Goal: Transaction & Acquisition: Purchase product/service

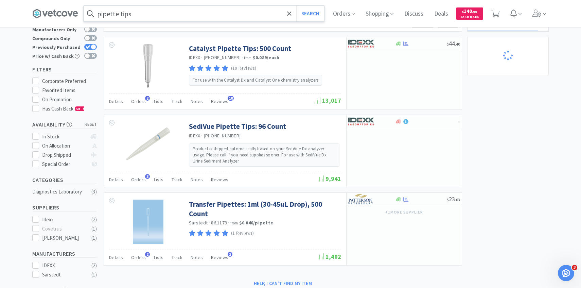
click at [171, 15] on input "pipette tips" at bounding box center [204, 14] width 241 height 16
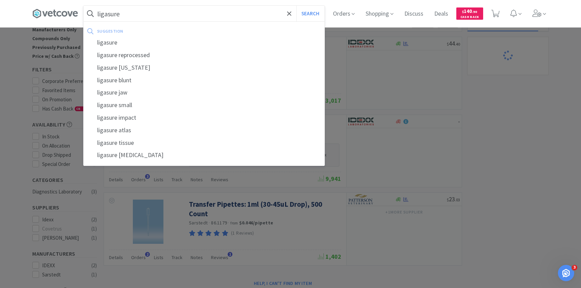
type input "ligasure"
click at [296, 6] on button "Search" at bounding box center [310, 14] width 28 height 16
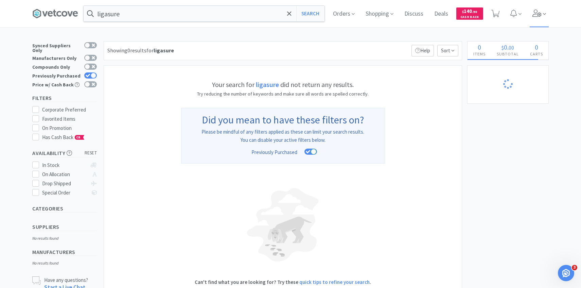
click at [537, 8] on span at bounding box center [539, 13] width 19 height 27
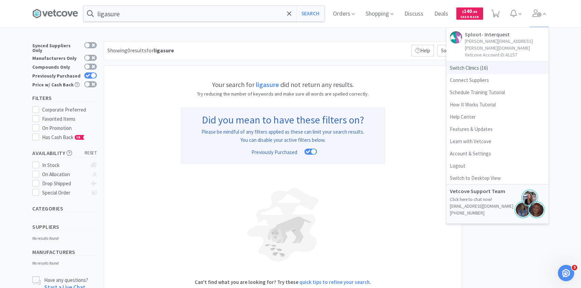
click at [503, 64] on span "Switch Clinics ( 16 )" at bounding box center [497, 68] width 102 height 12
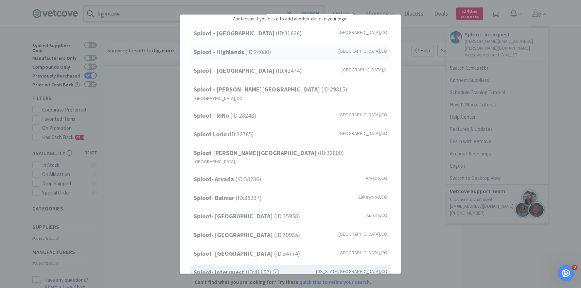
scroll to position [17, 0]
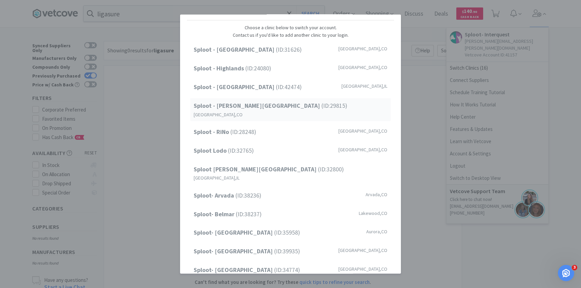
click at [266, 107] on span "Sploot - Platt Park (ID: 29815 )" at bounding box center [271, 106] width 154 height 10
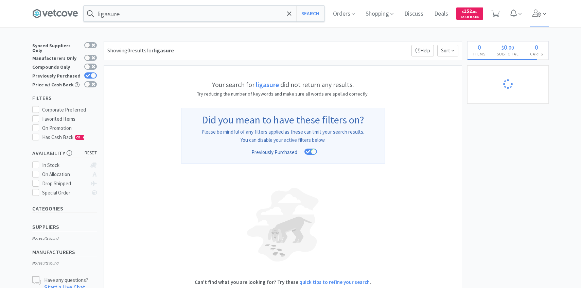
click at [535, 15] on icon at bounding box center [537, 13] width 10 height 7
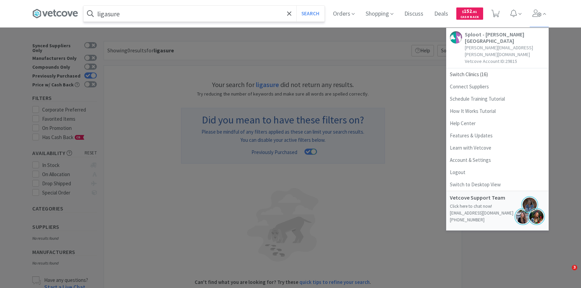
click at [201, 13] on input "ligasure" at bounding box center [204, 14] width 241 height 16
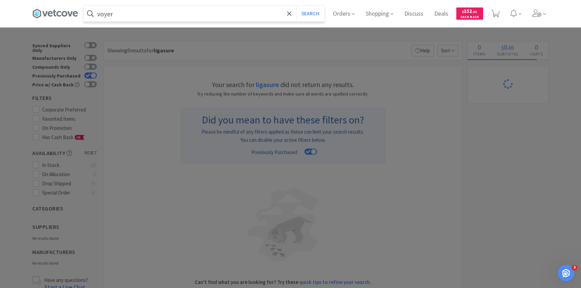
click at [296, 6] on button "Search" at bounding box center [310, 14] width 28 height 16
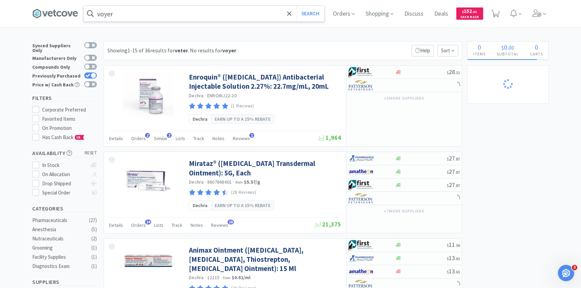
click at [165, 16] on input "voyer" at bounding box center [204, 14] width 241 height 16
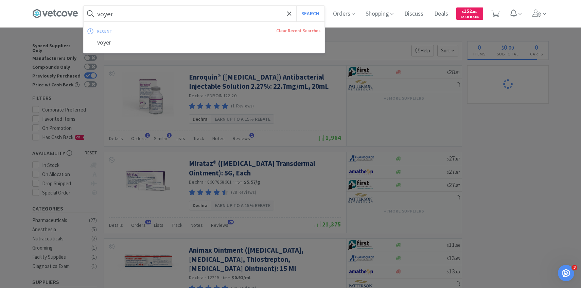
click at [165, 17] on input "voyer" at bounding box center [204, 14] width 241 height 16
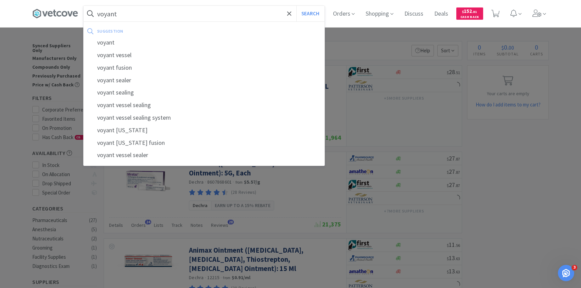
type input "voyant"
click at [296, 6] on button "Search" at bounding box center [310, 14] width 28 height 16
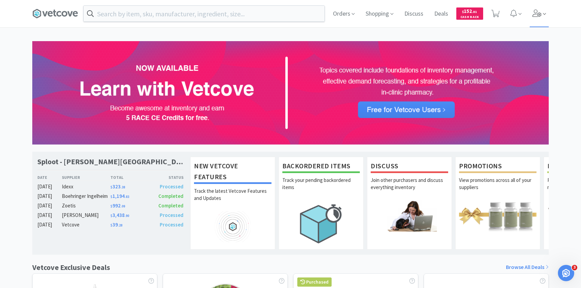
click at [535, 23] on span at bounding box center [539, 13] width 19 height 27
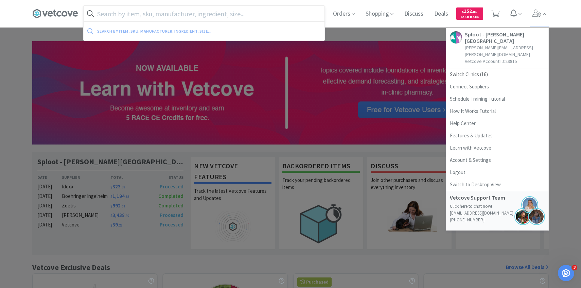
click at [242, 18] on input "text" at bounding box center [204, 14] width 241 height 16
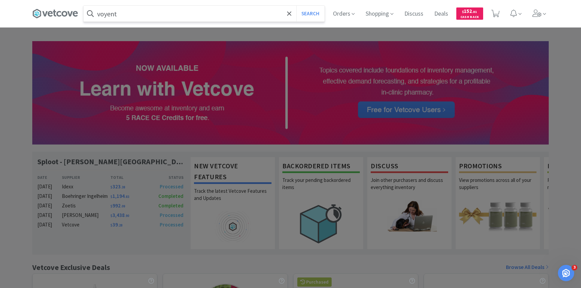
type input "voyent"
click at [296, 6] on button "Search" at bounding box center [310, 14] width 28 height 16
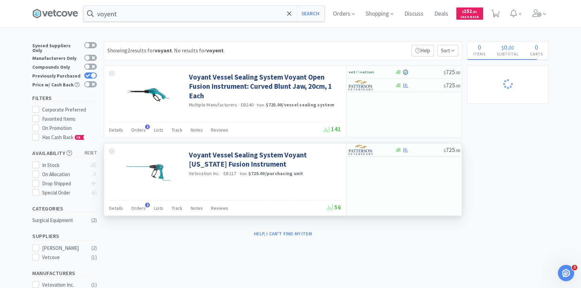
click at [160, 176] on img at bounding box center [148, 172] width 44 height 44
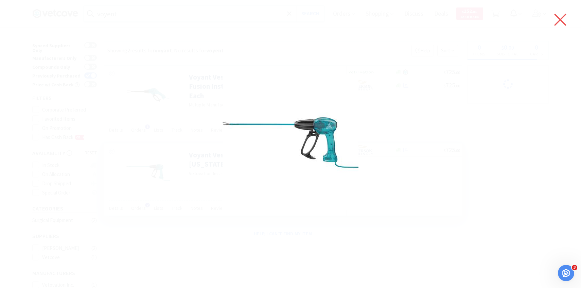
click at [559, 14] on icon at bounding box center [560, 19] width 14 height 19
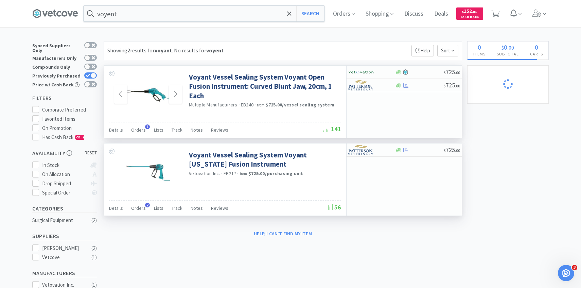
click at [149, 107] on img at bounding box center [148, 94] width 44 height 44
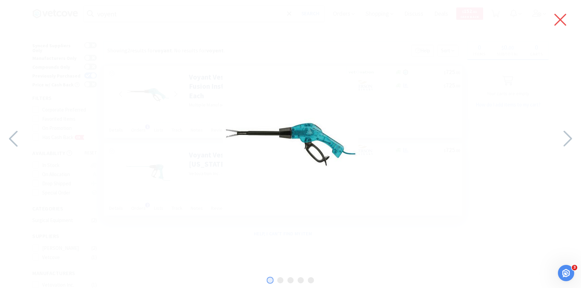
click at [560, 15] on icon at bounding box center [560, 19] width 14 height 19
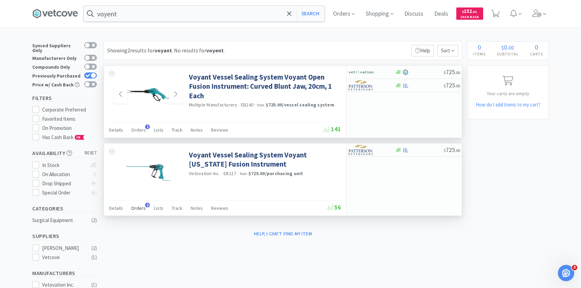
click at [135, 213] on div "Orders 2" at bounding box center [138, 208] width 15 height 13
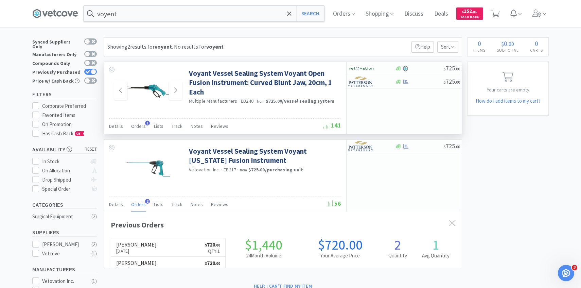
scroll to position [5, 0]
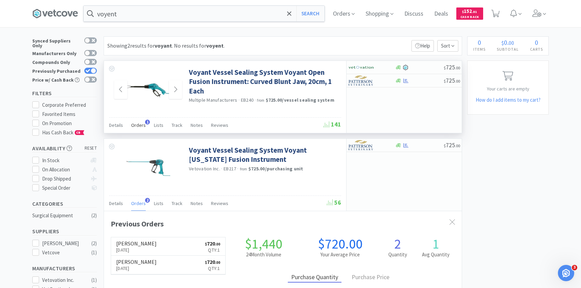
click at [142, 125] on span "Orders" at bounding box center [138, 125] width 15 height 6
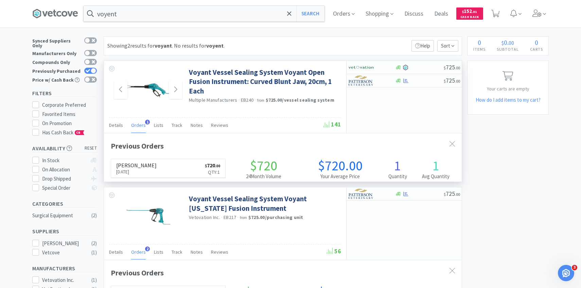
scroll to position [176, 358]
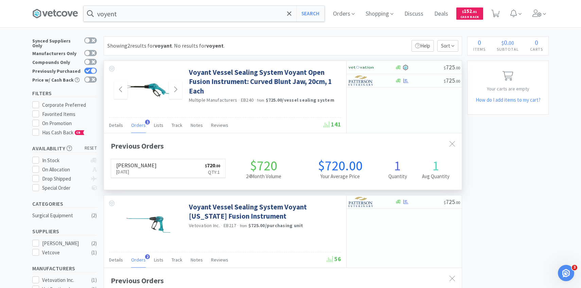
click at [142, 125] on span "Orders" at bounding box center [138, 125] width 15 height 6
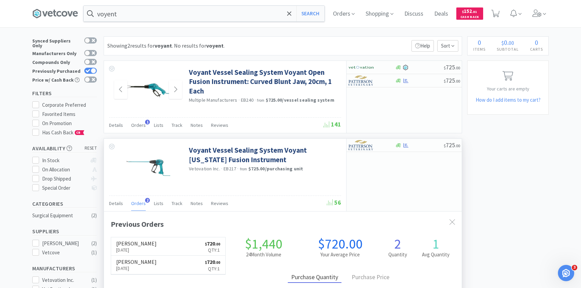
click at [142, 203] on span "Orders" at bounding box center [138, 203] width 15 height 6
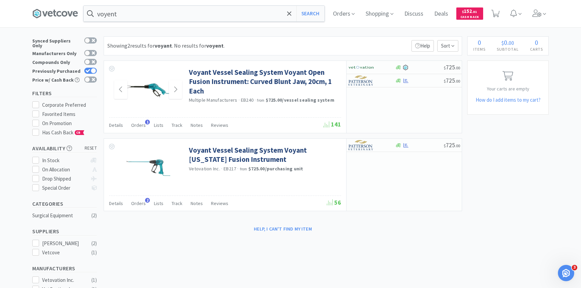
click at [152, 101] on img at bounding box center [148, 90] width 44 height 44
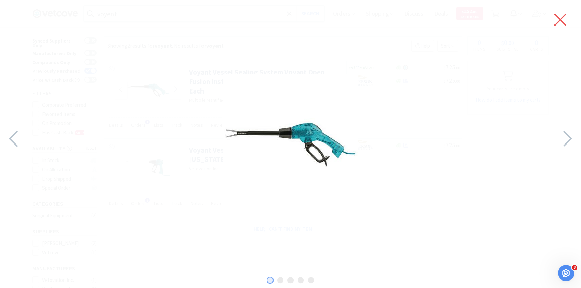
click at [559, 18] on icon at bounding box center [560, 19] width 14 height 19
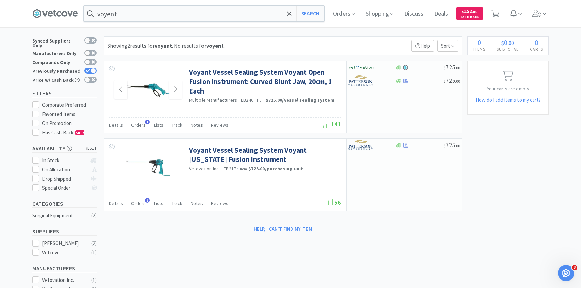
click at [137, 178] on img at bounding box center [148, 167] width 44 height 44
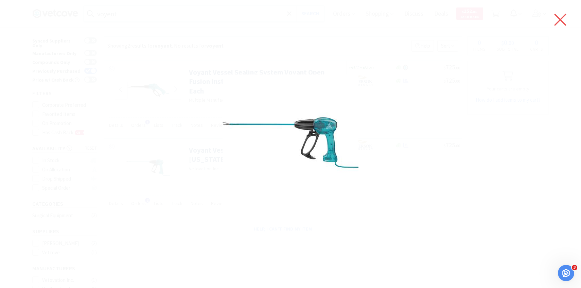
click at [565, 16] on icon at bounding box center [560, 19] width 14 height 19
